Goal: Check status: Check status

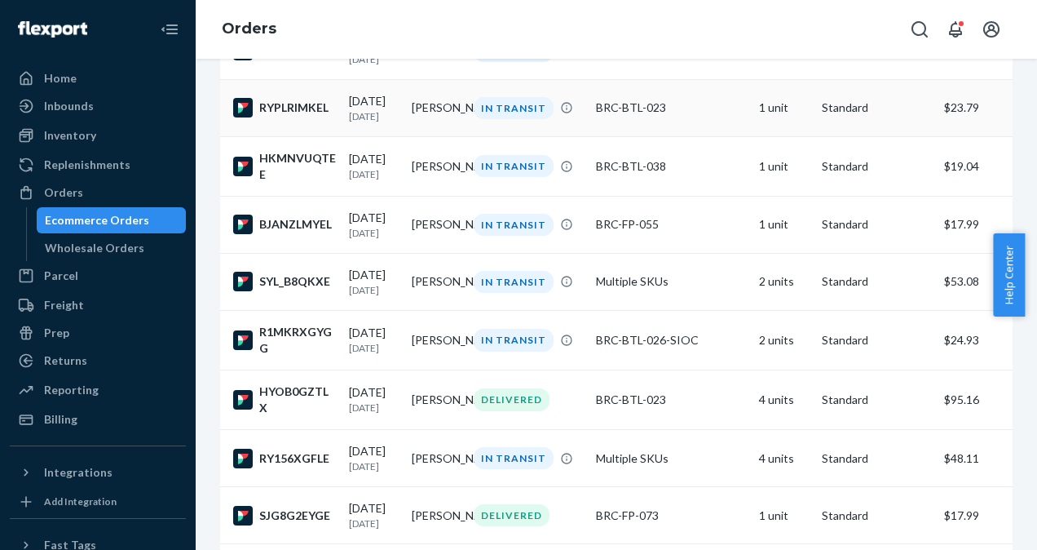
scroll to position [321, 0]
click at [355, 394] on div "[DATE] [DATE]" at bounding box center [374, 398] width 50 height 30
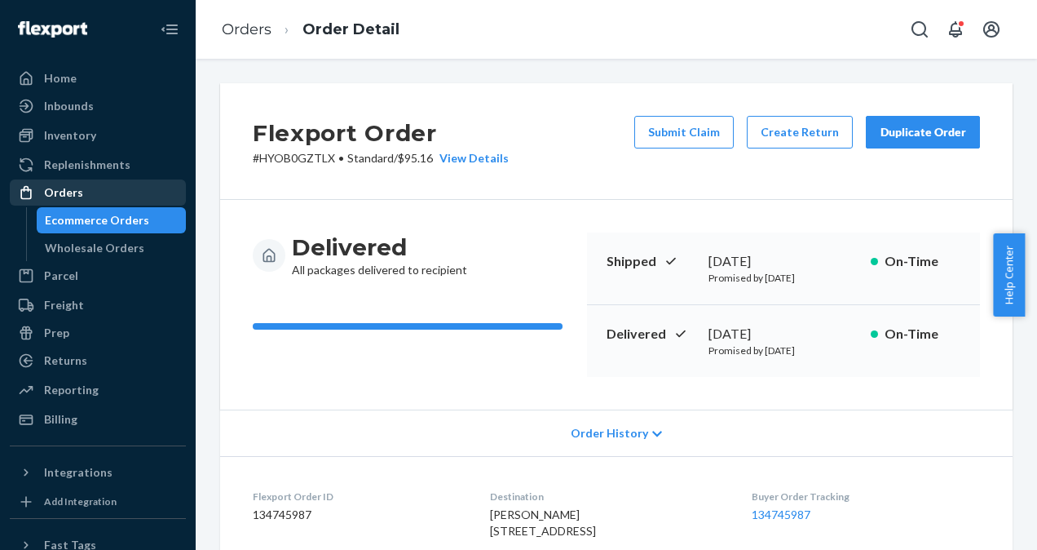
click at [74, 189] on div "Orders" at bounding box center [63, 192] width 39 height 16
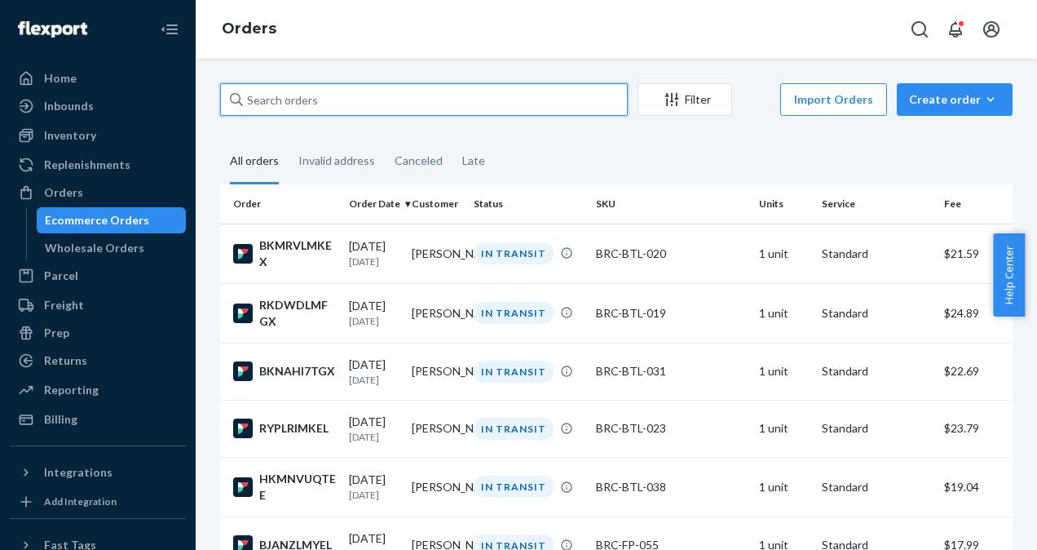
click at [313, 93] on input "text" at bounding box center [424, 99] width 408 height 33
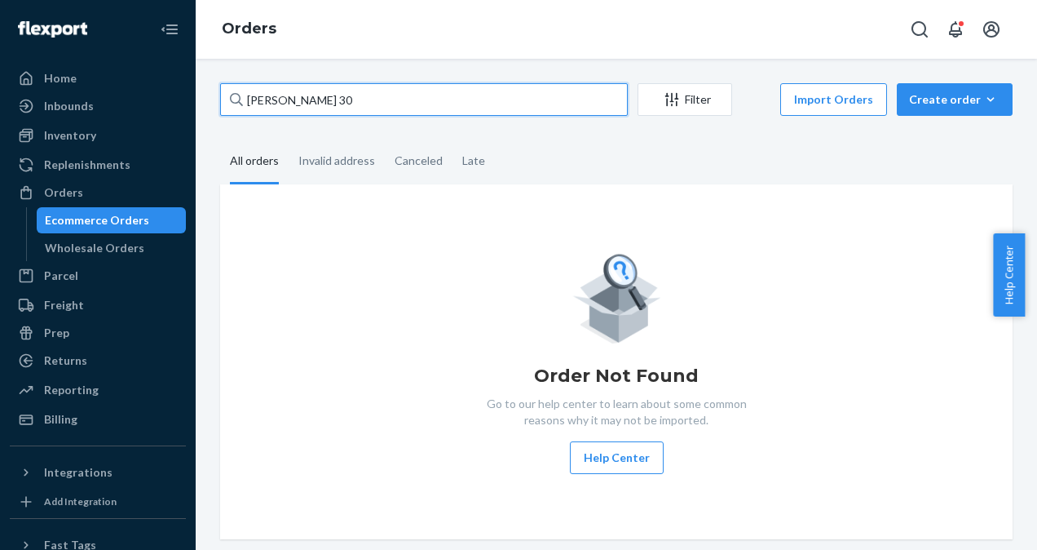
type input "[PERSON_NAME] 30"
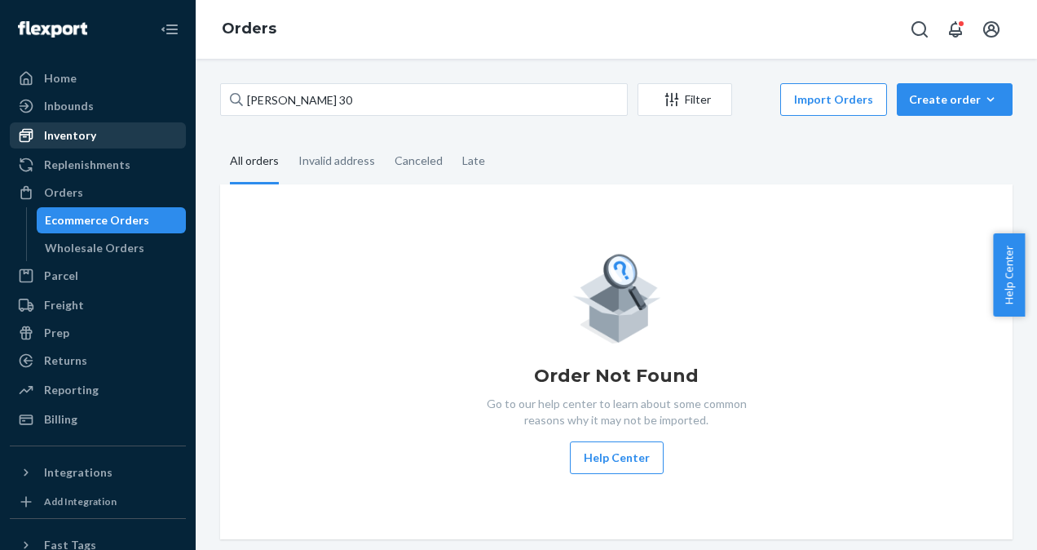
click at [113, 140] on div "Inventory" at bounding box center [97, 135] width 173 height 23
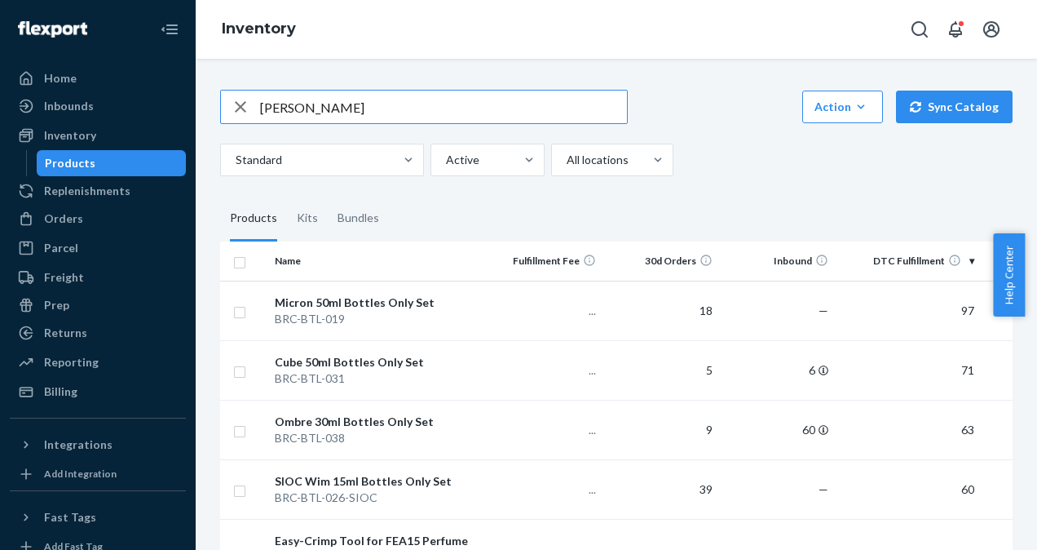
type input "[PERSON_NAME]"
